Goal: Find specific page/section: Find specific page/section

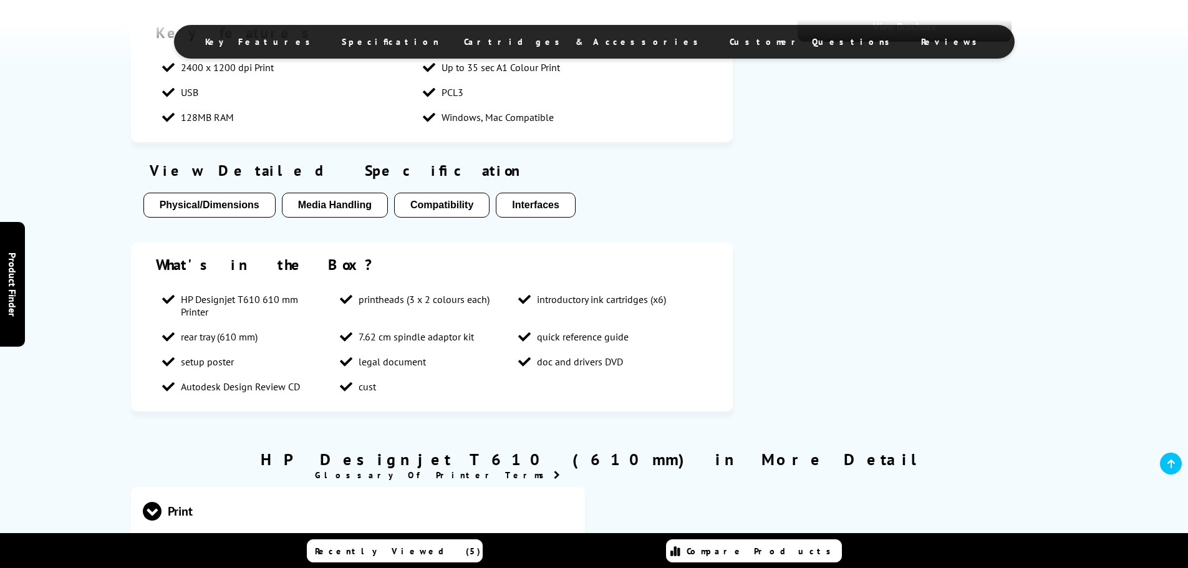
scroll to position [561, 0]
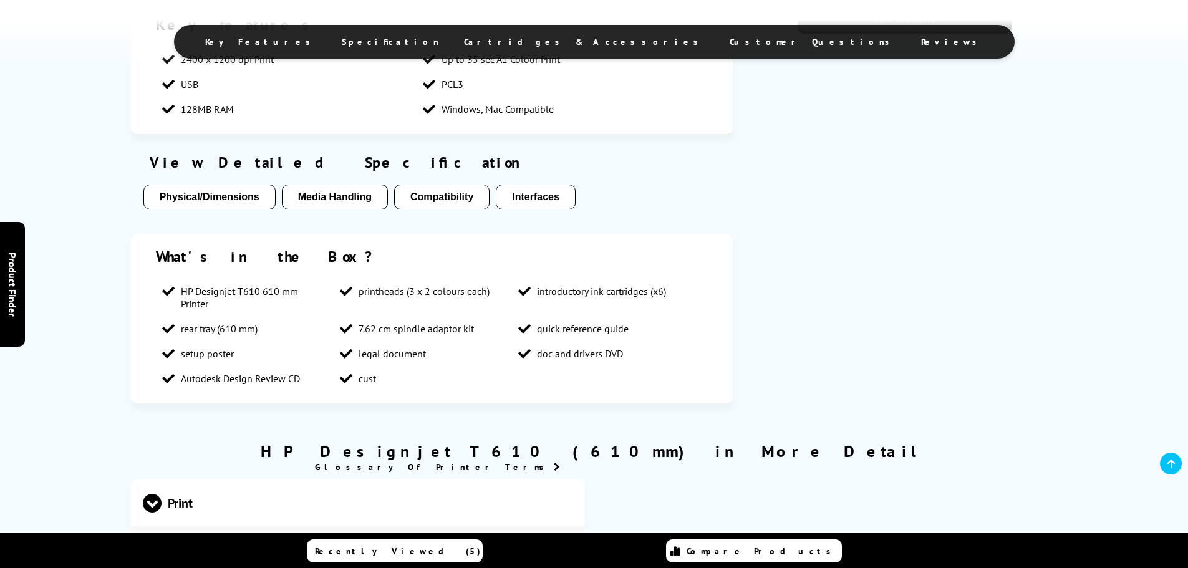
click at [592, 41] on span "Cartridges & Accessories" at bounding box center [584, 41] width 241 height 11
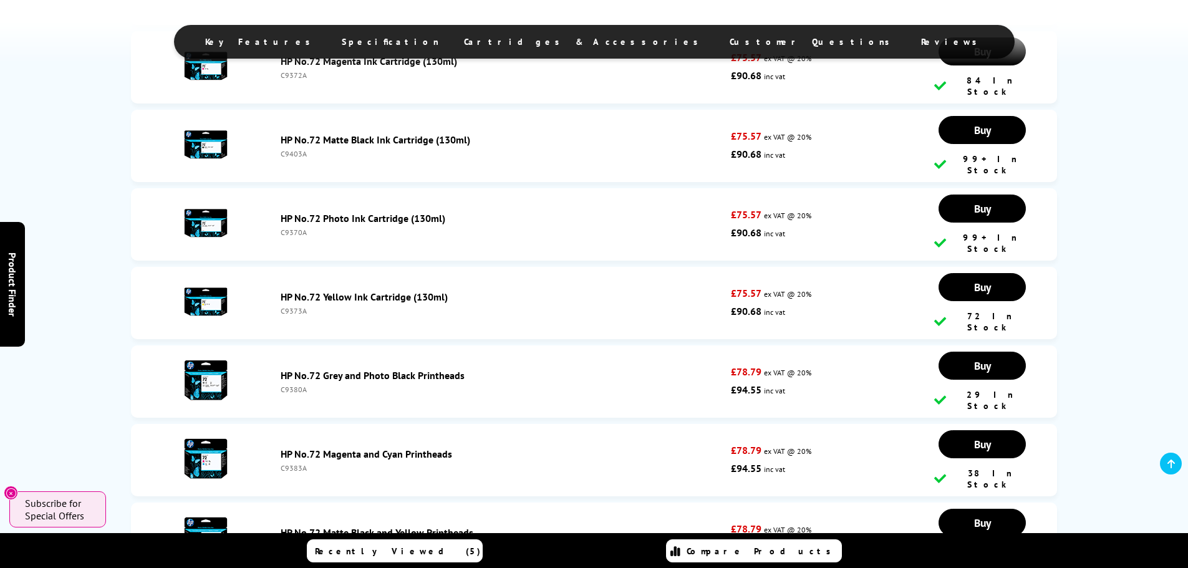
scroll to position [2699, 0]
